Goal: Check status: Check status

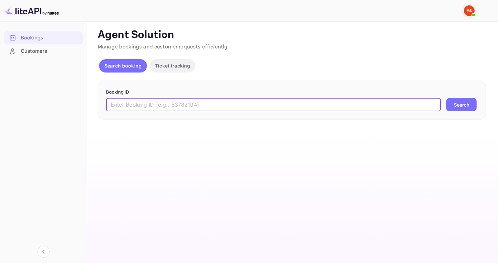
click at [251, 102] on input "text" at bounding box center [273, 104] width 334 height 13
type input "9945951"
click at [446, 98] on button "Search" at bounding box center [461, 104] width 30 height 13
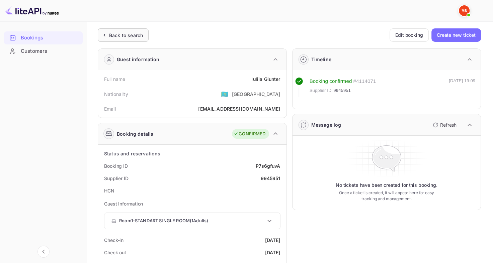
click at [107, 35] on icon at bounding box center [104, 35] width 7 height 7
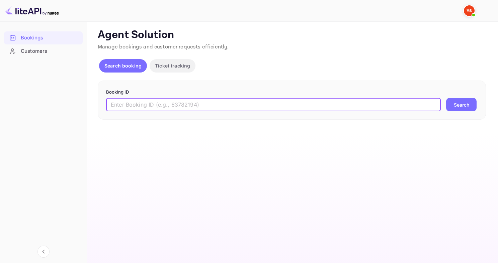
click at [170, 100] on input "text" at bounding box center [273, 104] width 334 height 13
paste input "9804421"
type input "9804421"
click at [446, 98] on button "Search" at bounding box center [461, 104] width 30 height 13
